Goal: Transaction & Acquisition: Purchase product/service

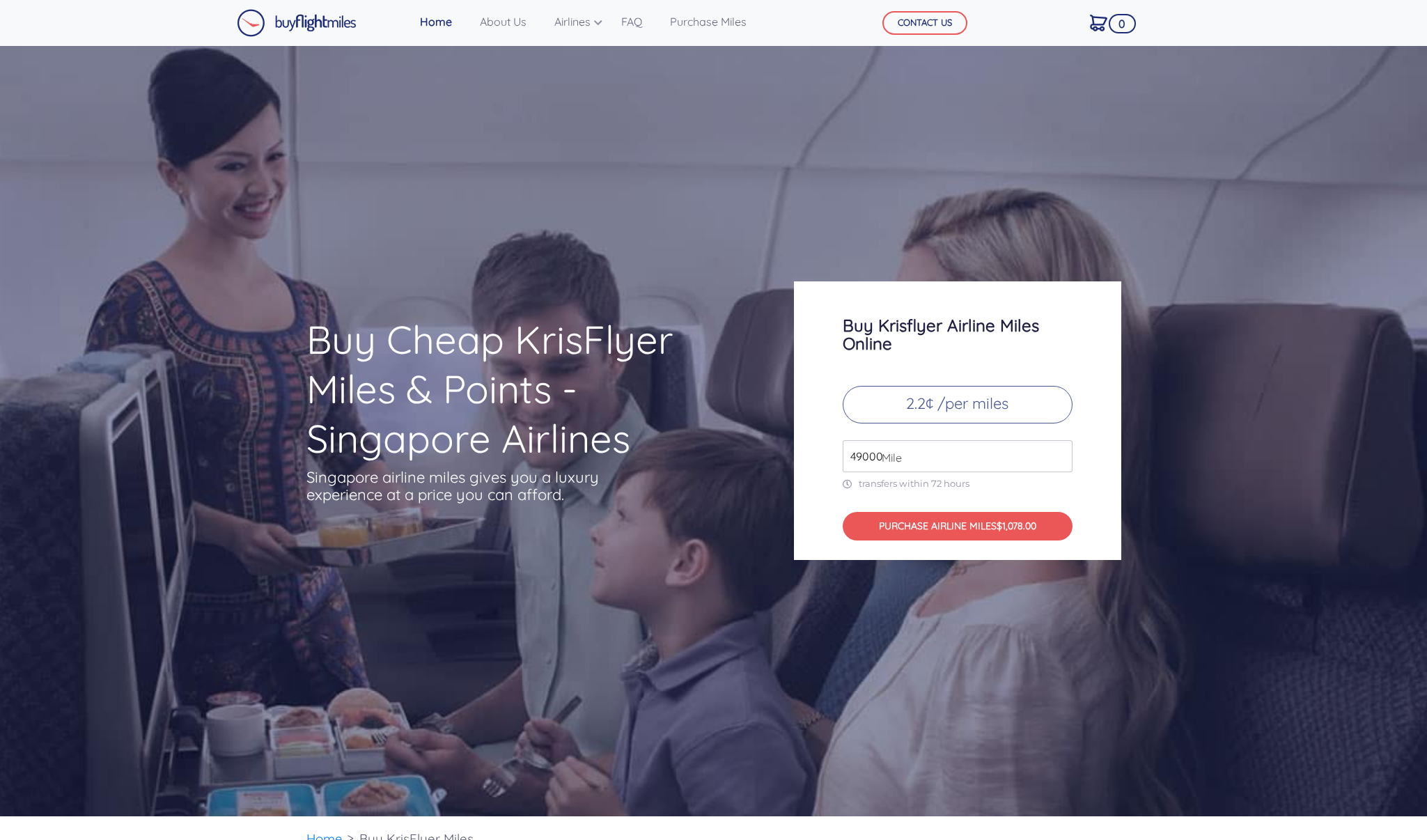
click at [973, 448] on input "49000" at bounding box center [957, 456] width 230 height 32
click at [873, 456] on input "49000" at bounding box center [957, 456] width 230 height 32
click at [917, 449] on input "49000" at bounding box center [957, 456] width 230 height 32
click at [848, 459] on input "49000" at bounding box center [957, 456] width 230 height 32
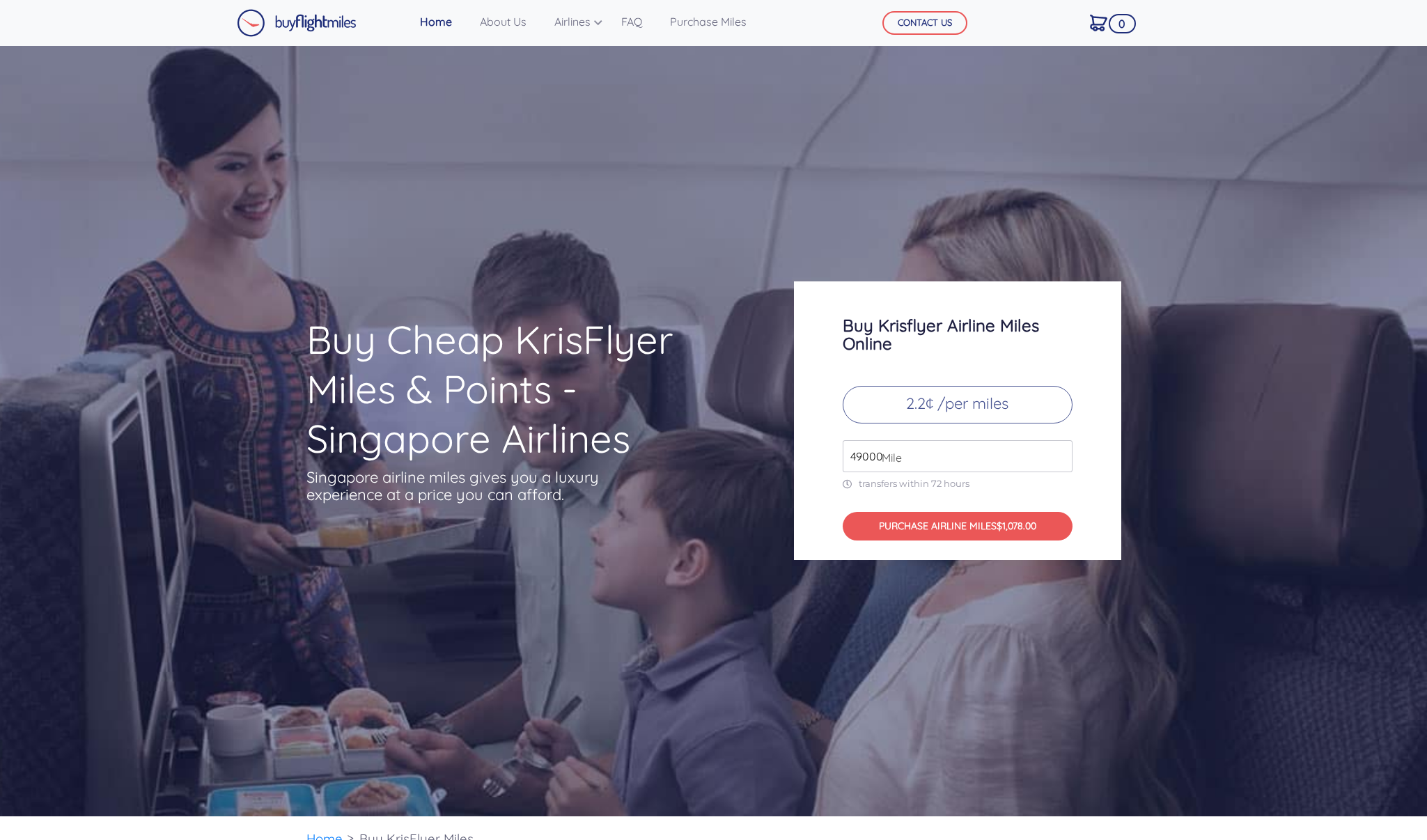
click at [848, 459] on input "49000" at bounding box center [957, 456] width 230 height 32
type input "32000"
click at [810, 440] on div "Buy Krisflyer Airline Miles Online 2.2¢ /per miles 32000 Mile transfers within …" at bounding box center [957, 420] width 327 height 279
click at [493, 22] on link "About Us" at bounding box center [502, 21] width 57 height 28
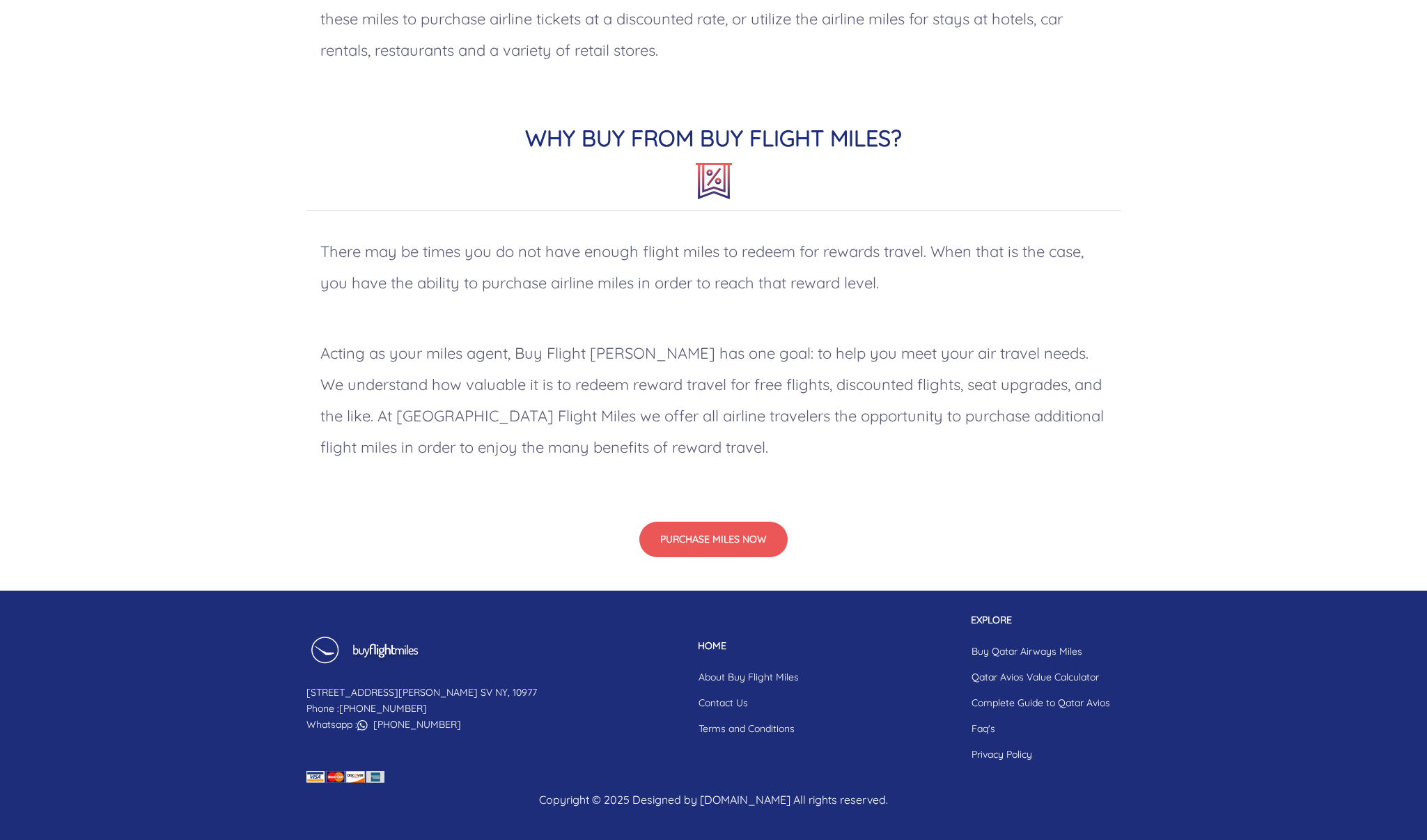
scroll to position [970, 0]
